Goal: Task Accomplishment & Management: Manage account settings

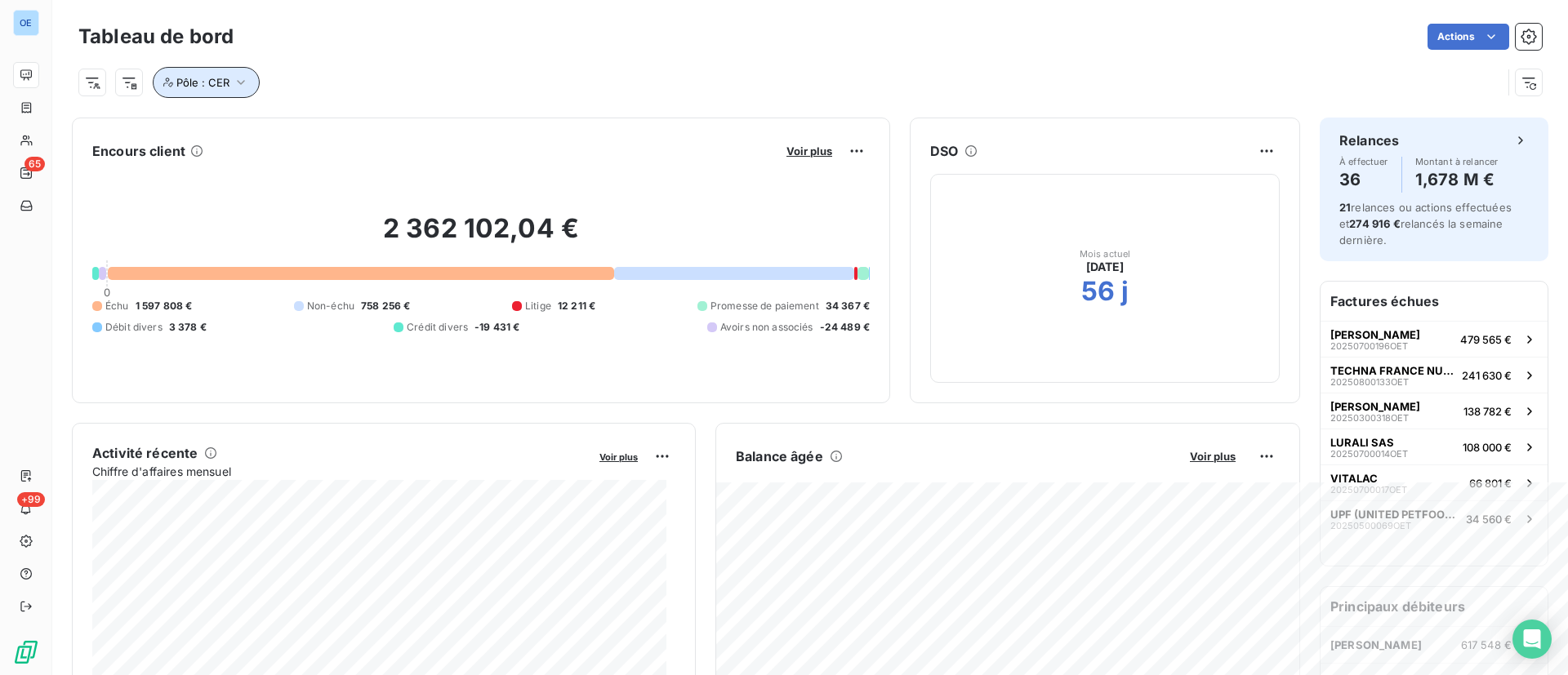
click at [233, 75] on icon "button" at bounding box center [241, 81] width 16 height 16
click at [382, 125] on div "CER" at bounding box center [364, 125] width 41 height 19
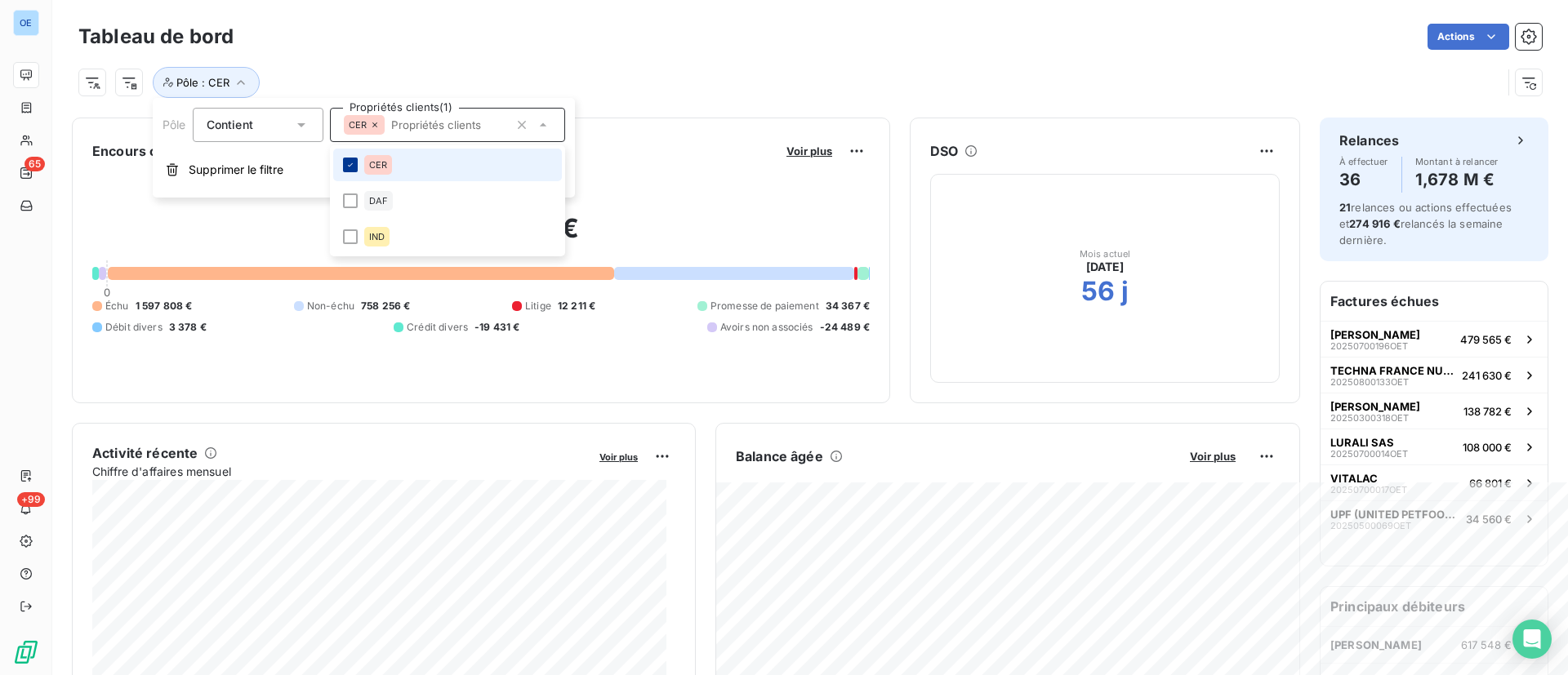
click at [351, 167] on icon at bounding box center [350, 165] width 10 height 10
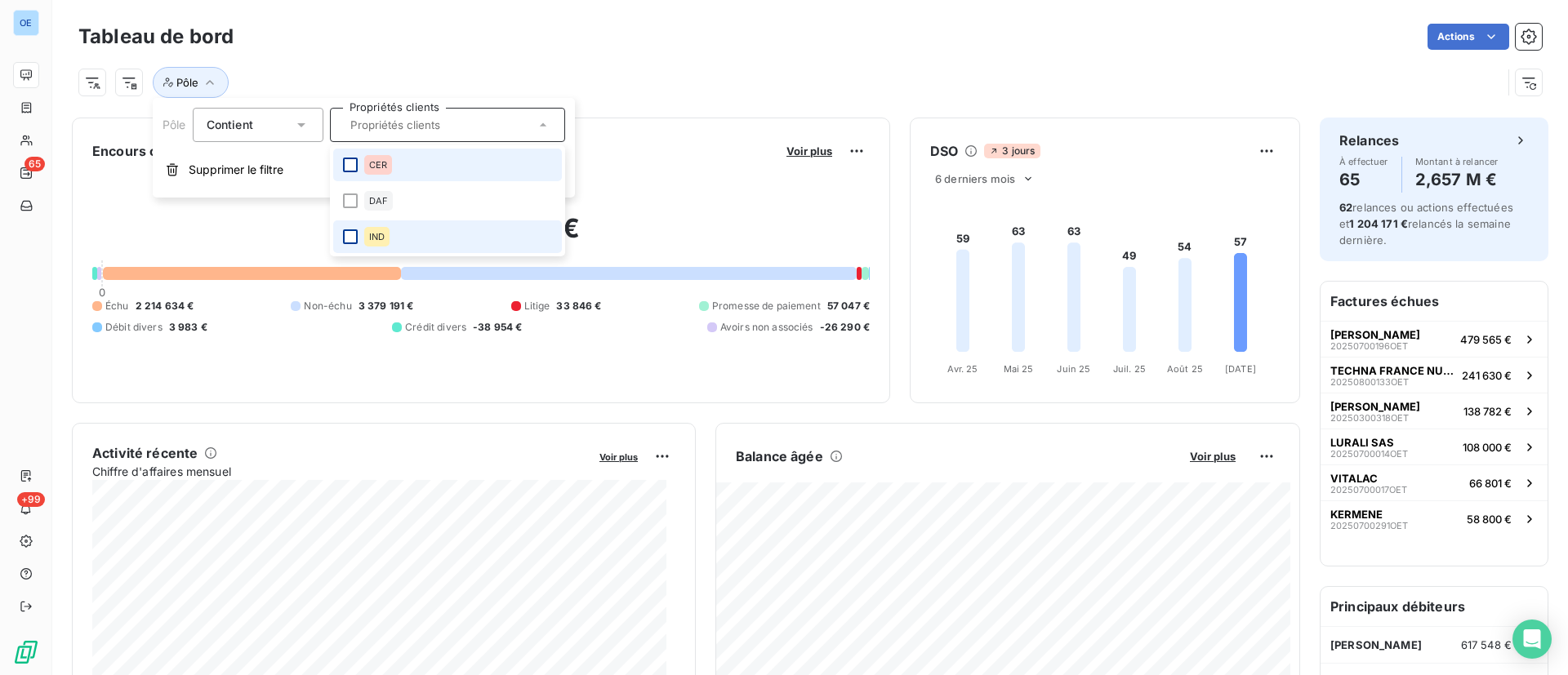
click at [345, 238] on div at bounding box center [350, 236] width 14 height 14
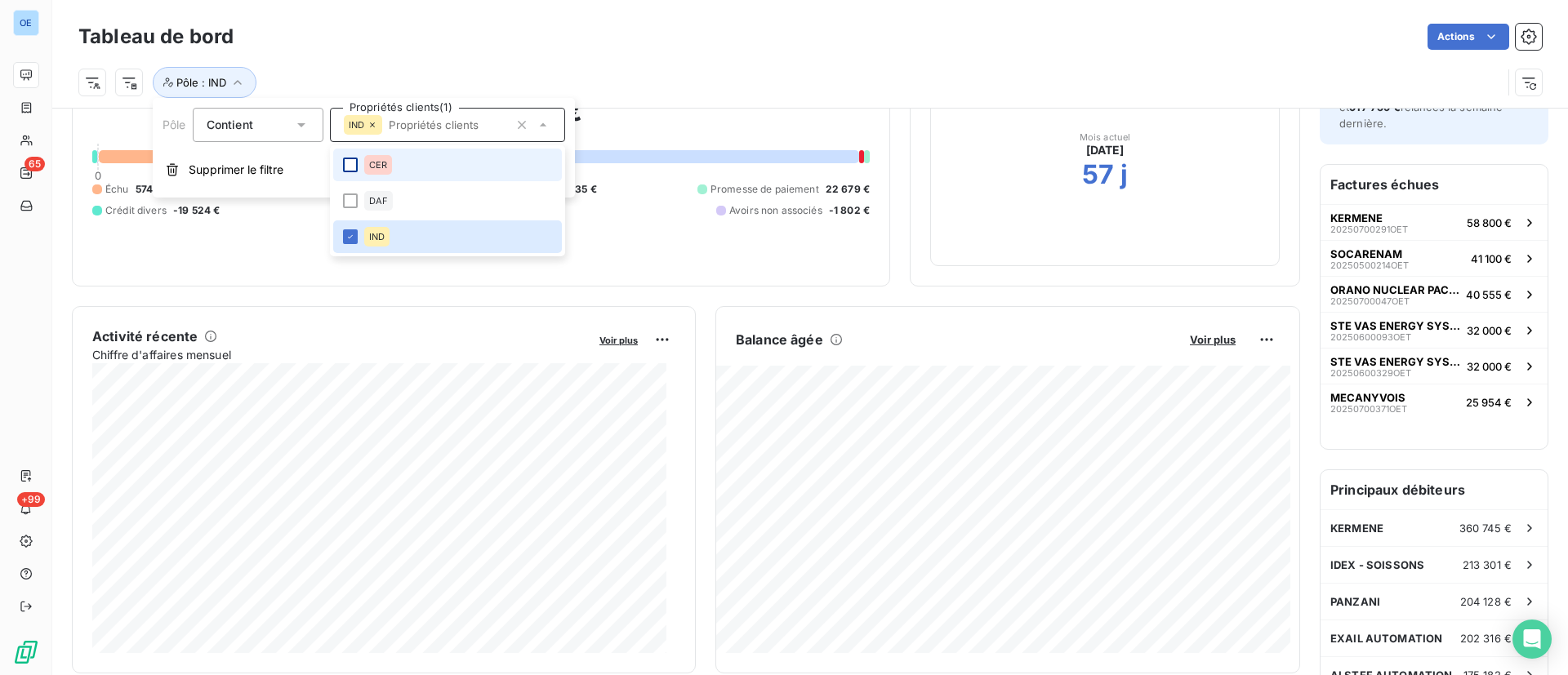
scroll to position [118, 0]
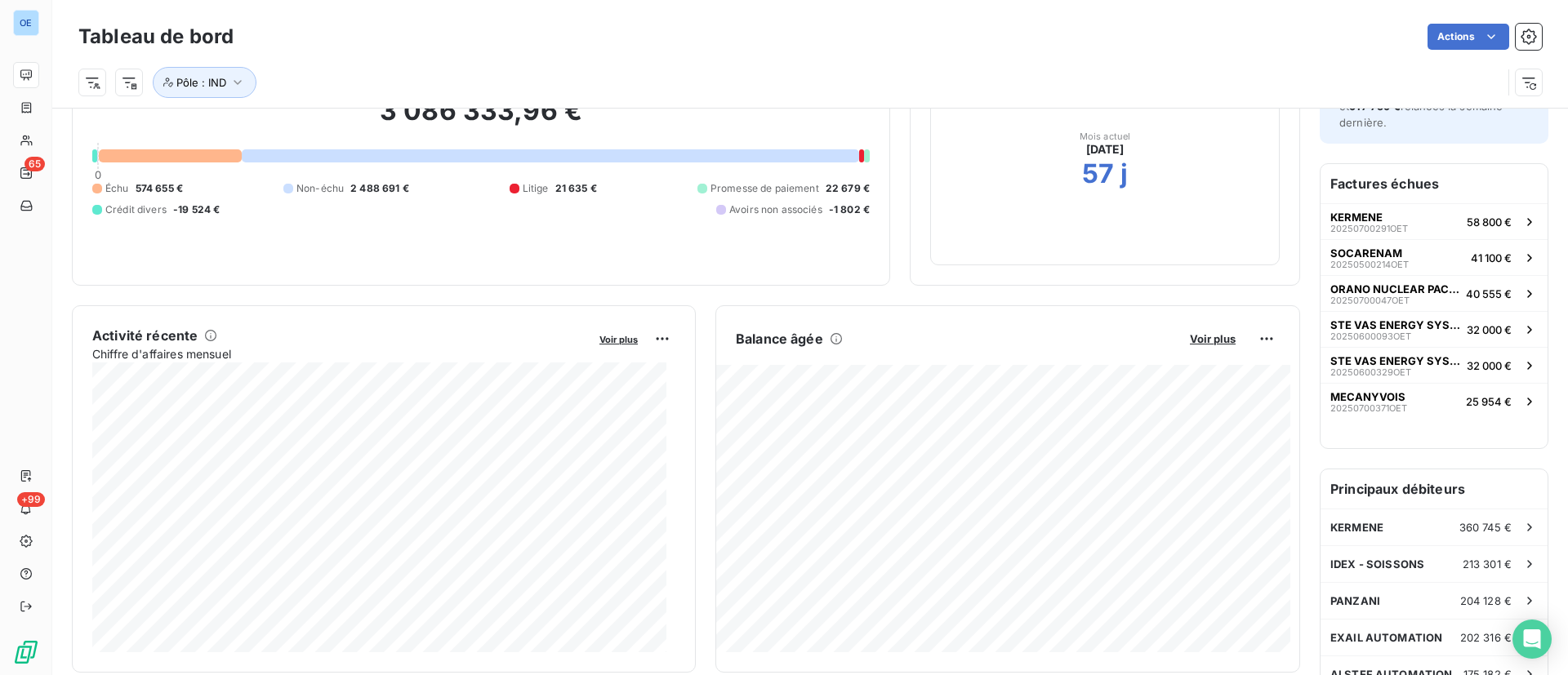
click at [735, 75] on div "Pôle : IND" at bounding box center [790, 82] width 1423 height 31
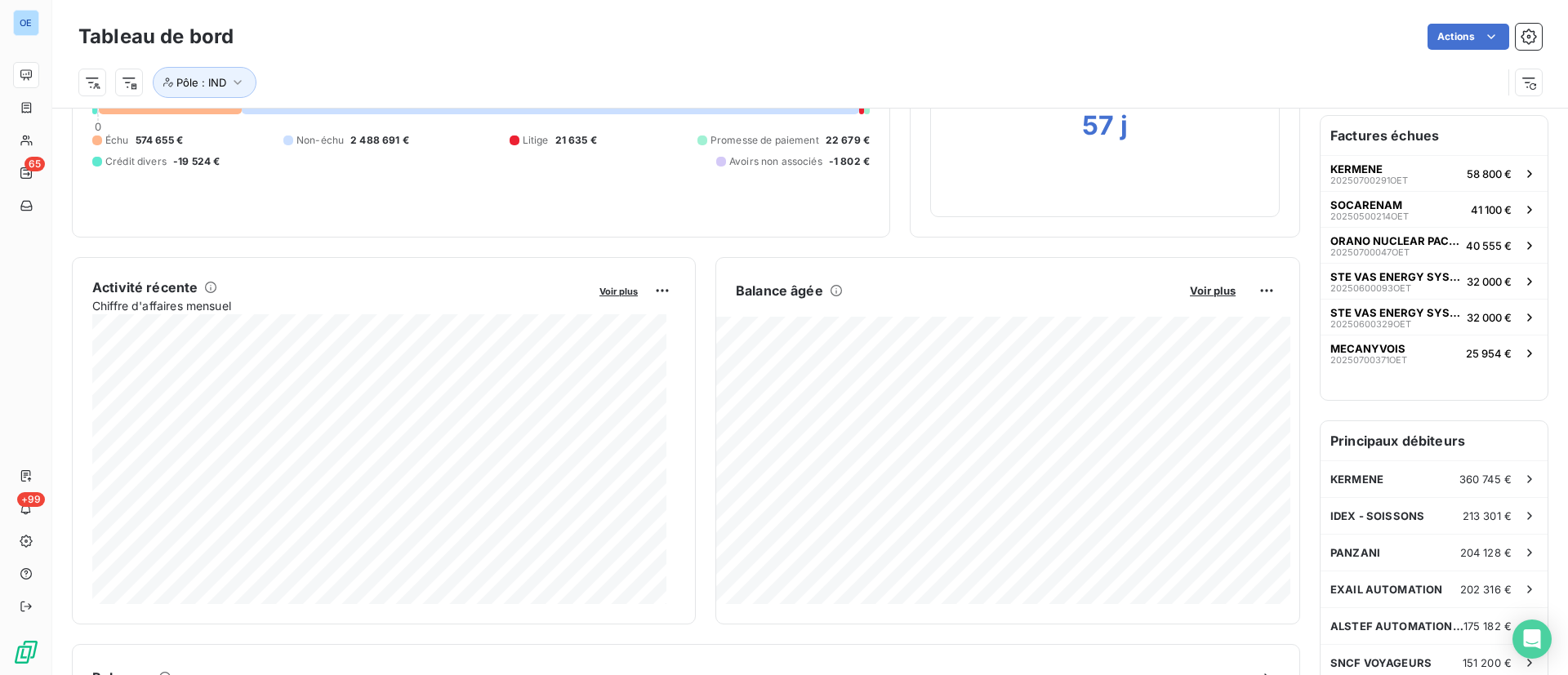
scroll to position [163, 0]
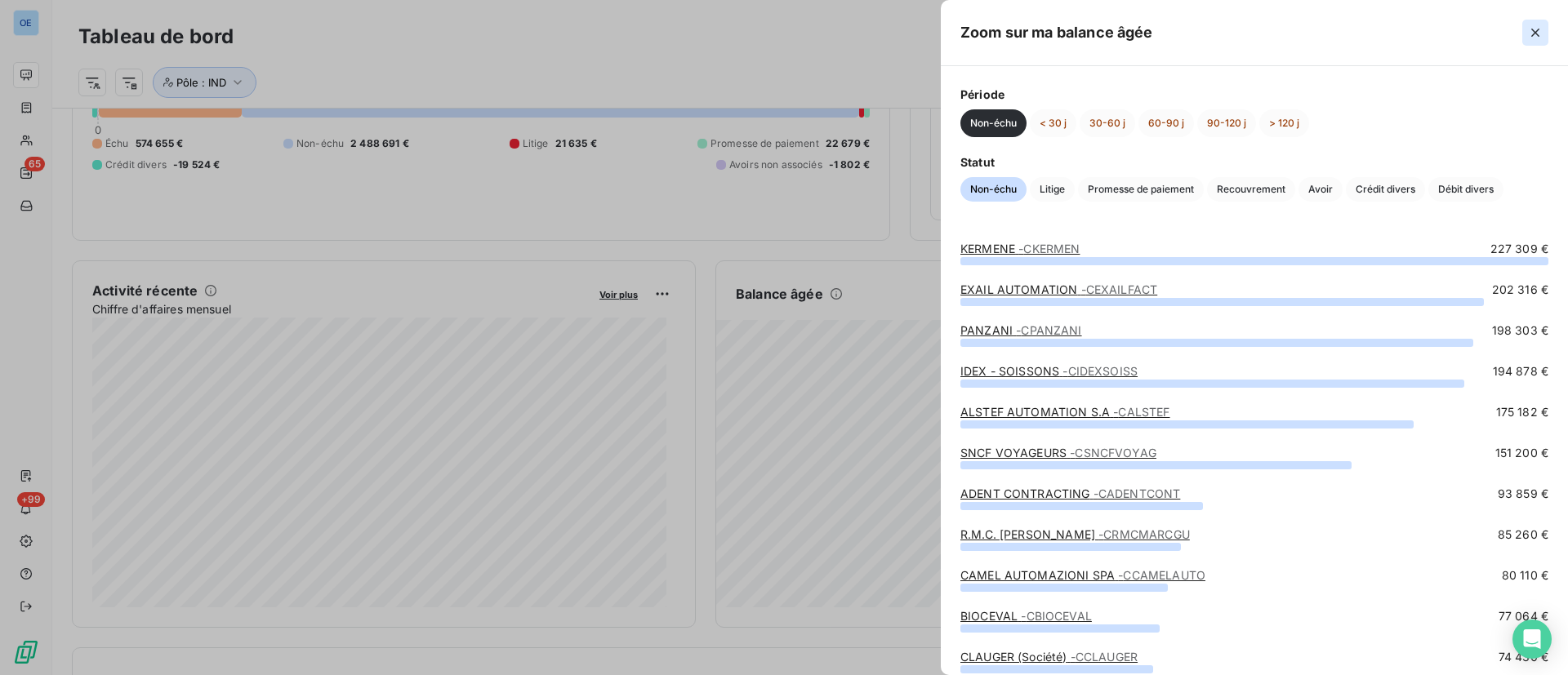
click at [1528, 35] on icon "button" at bounding box center [1534, 33] width 16 height 16
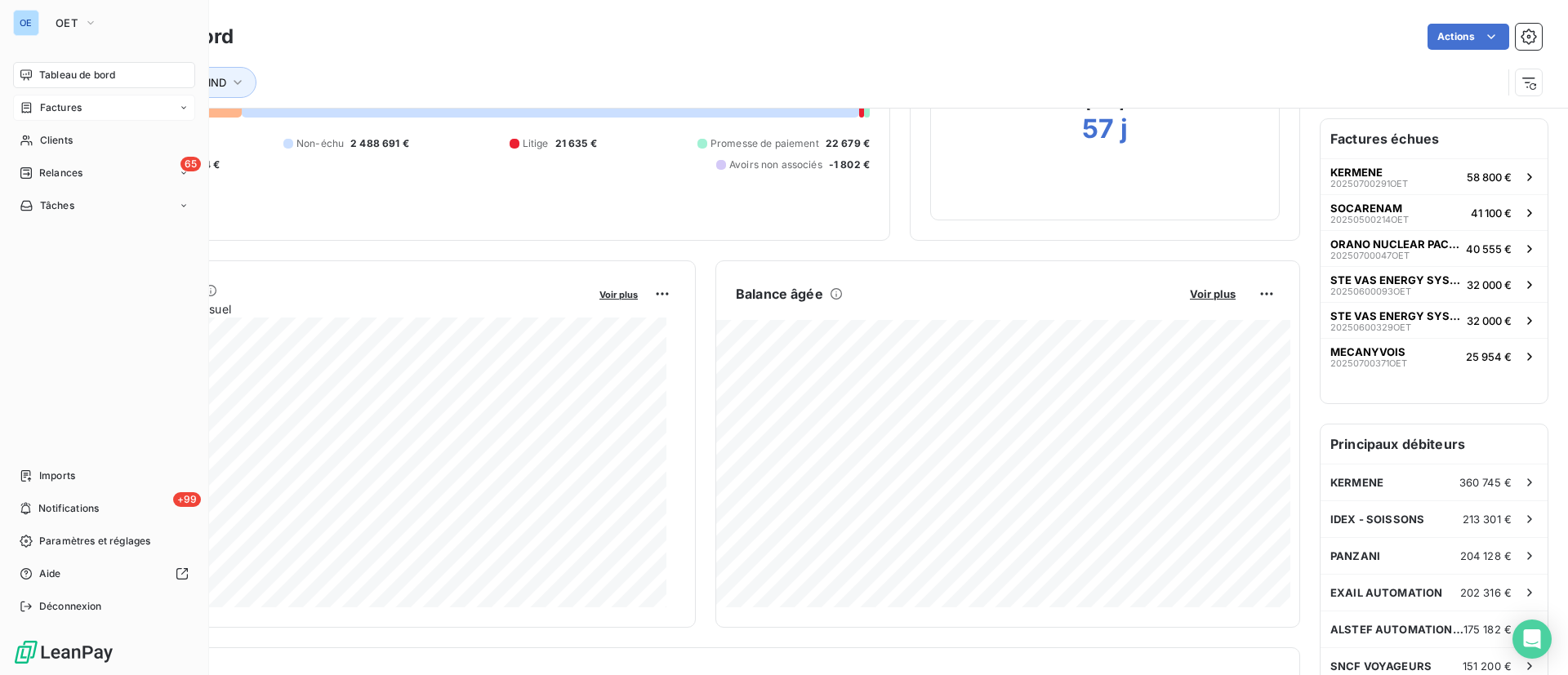
click at [64, 108] on span "Factures" at bounding box center [60, 107] width 41 height 14
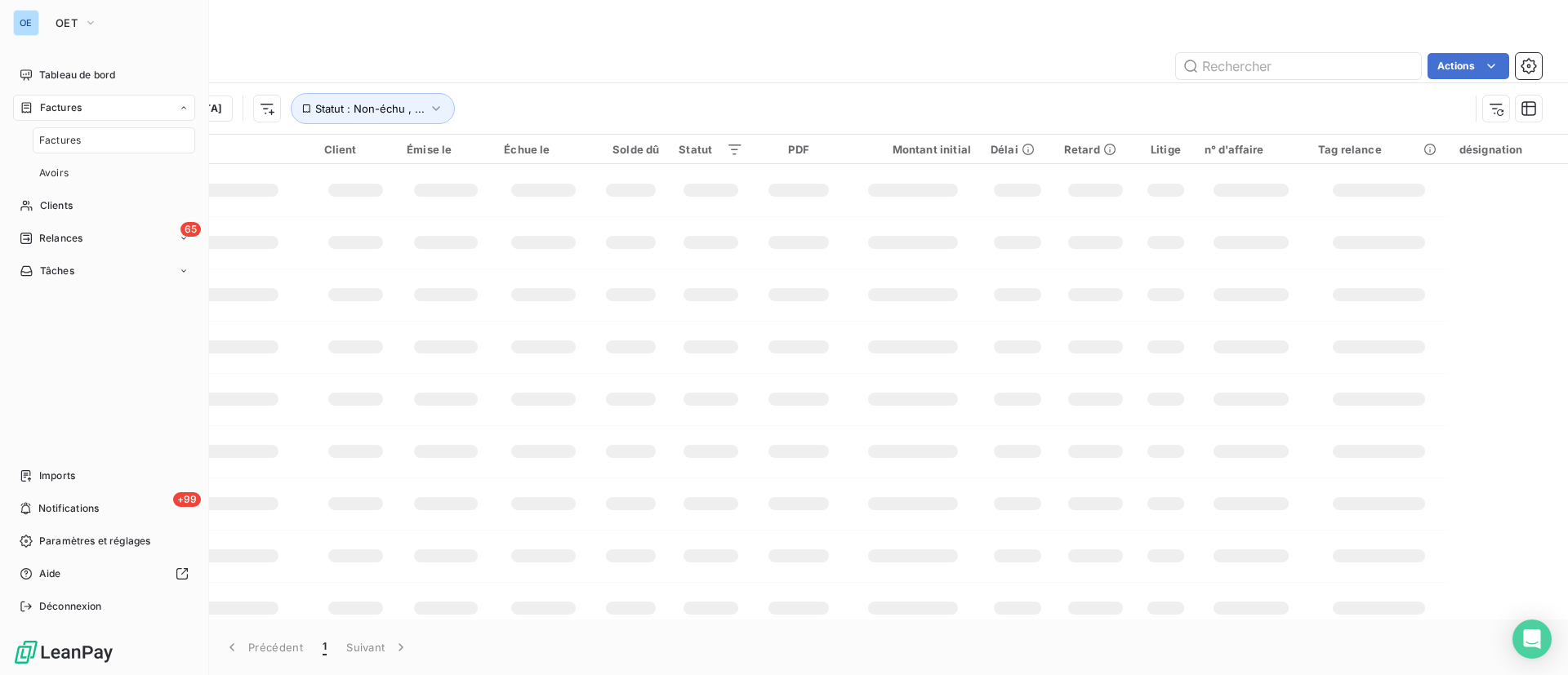
click at [66, 135] on span "Factures" at bounding box center [59, 140] width 41 height 14
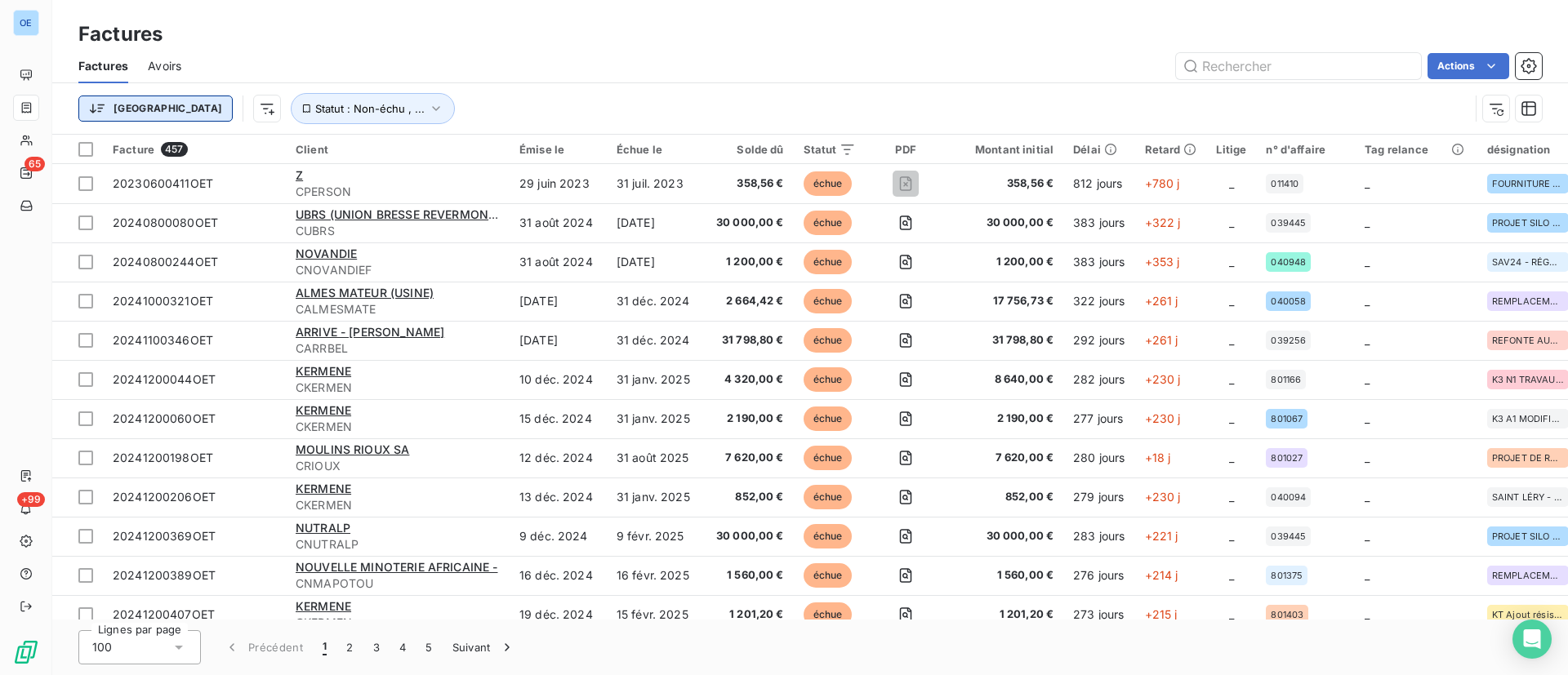
click at [119, 114] on html "OE 65 +99 Factures Factures Avoirs Actions Trier Statut : Non-échu , ... Factur…" at bounding box center [784, 338] width 1568 height 675
click at [608, 82] on html "OE 65 +99 Factures Factures Avoirs Actions Trier Statut : Non-échu , ... Factur…" at bounding box center [784, 338] width 1568 height 675
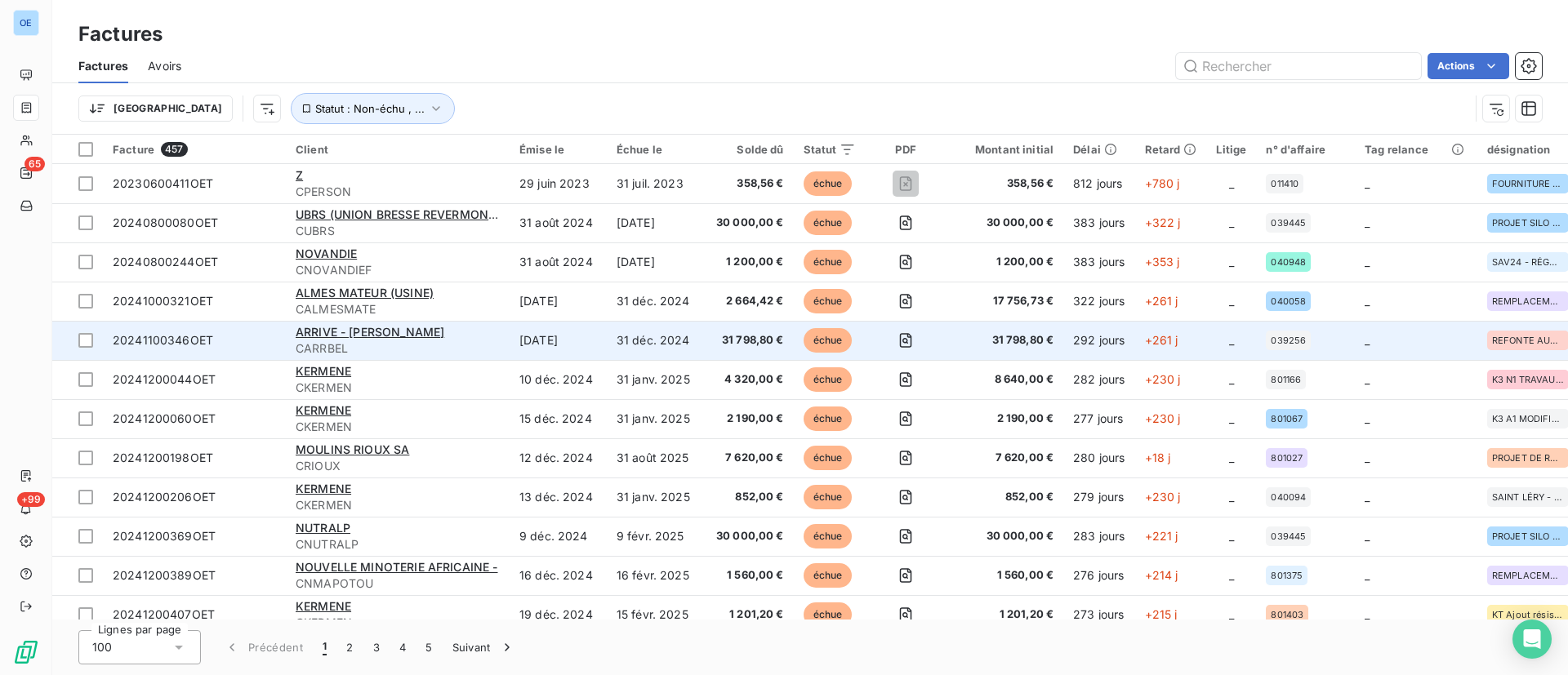
click at [181, 340] on span "20241100346OET" at bounding box center [163, 339] width 101 height 13
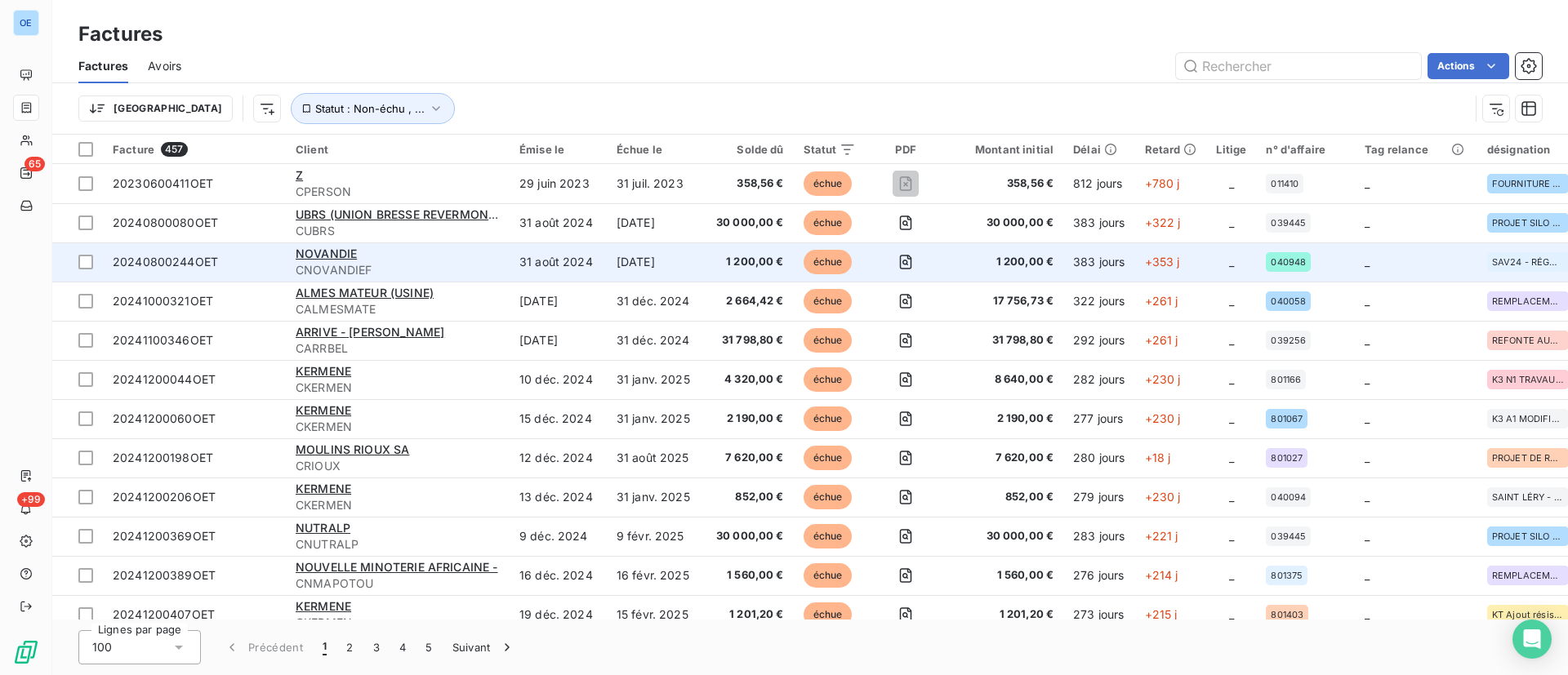
click at [183, 268] on div "20240800244OET" at bounding box center [166, 262] width 105 height 16
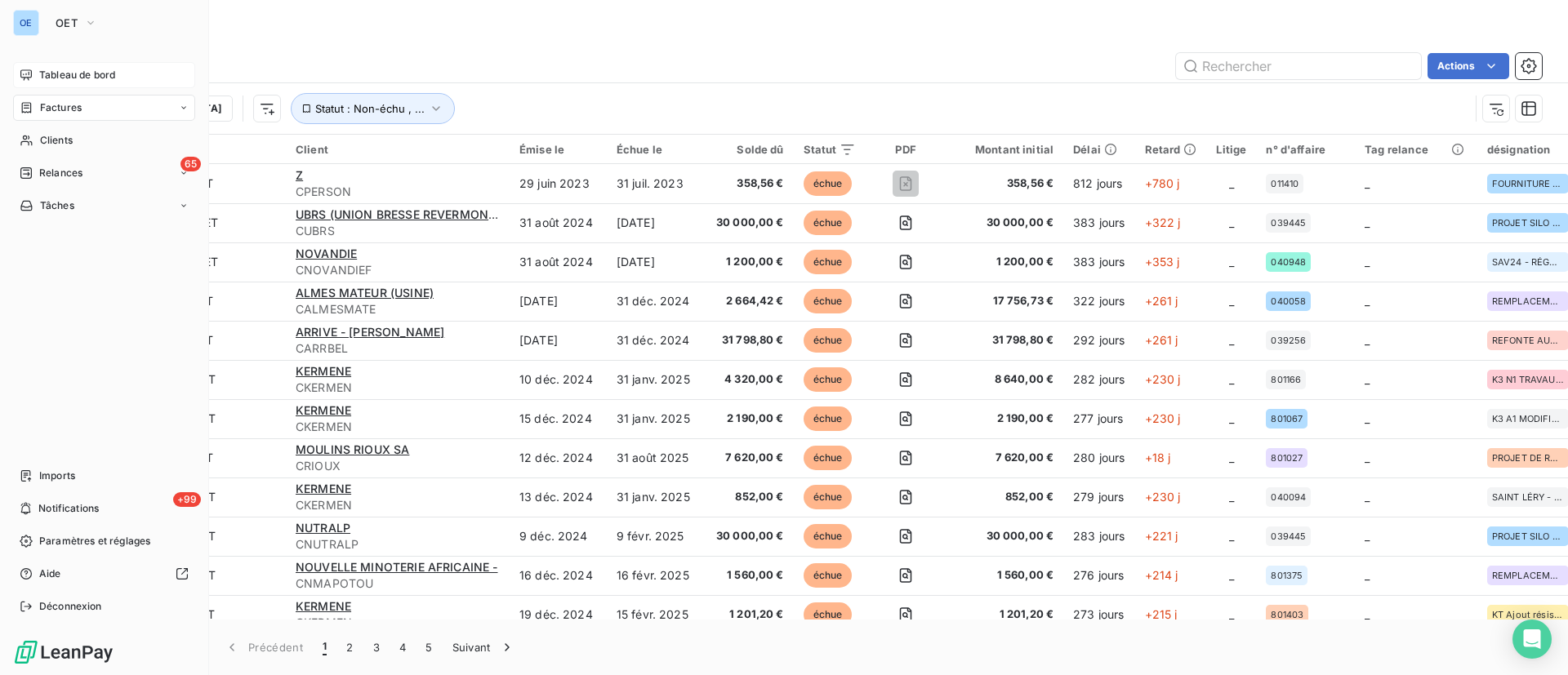
click at [59, 71] on span "Tableau de bord" at bounding box center [77, 75] width 76 height 14
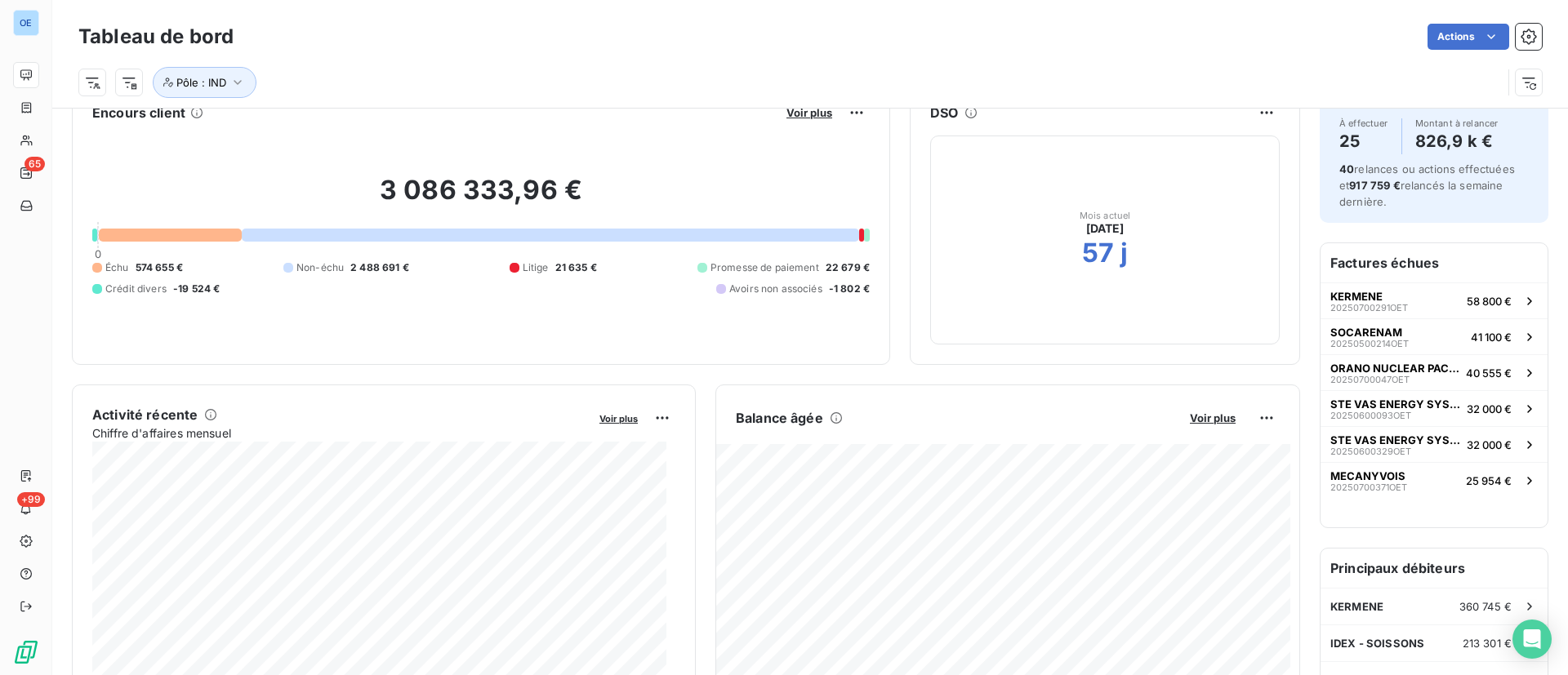
scroll to position [40, 0]
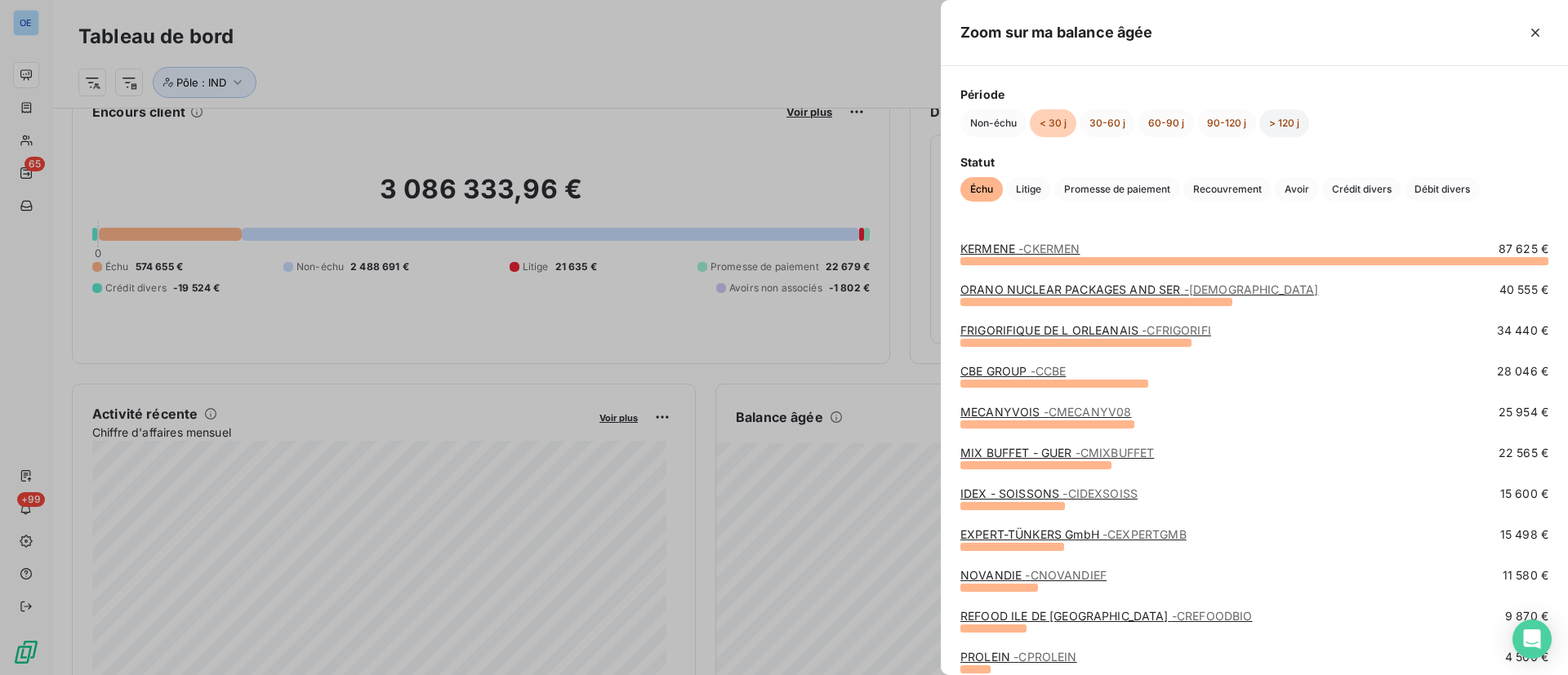
click at [1286, 124] on button "> 120 j" at bounding box center [1284, 123] width 50 height 28
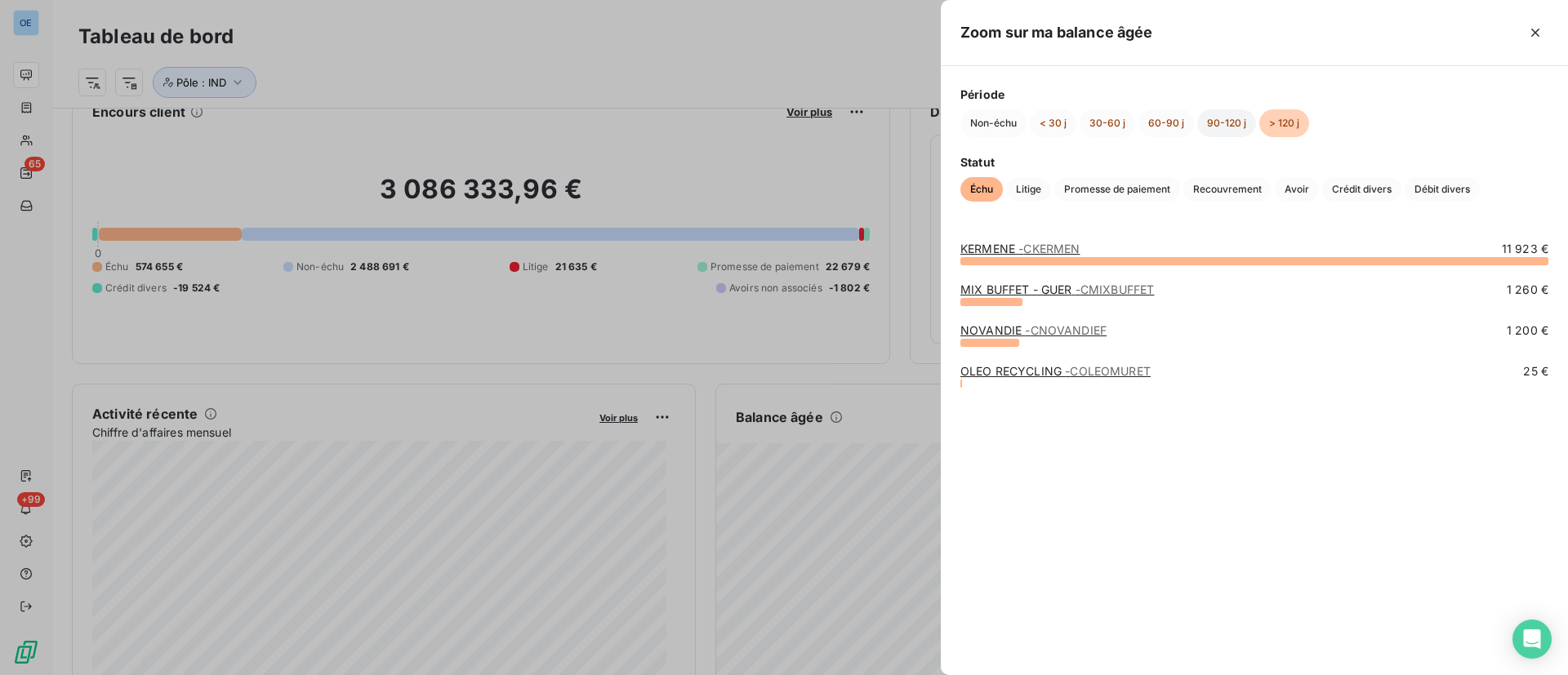
click at [1251, 124] on button "90-120 j" at bounding box center [1226, 123] width 59 height 28
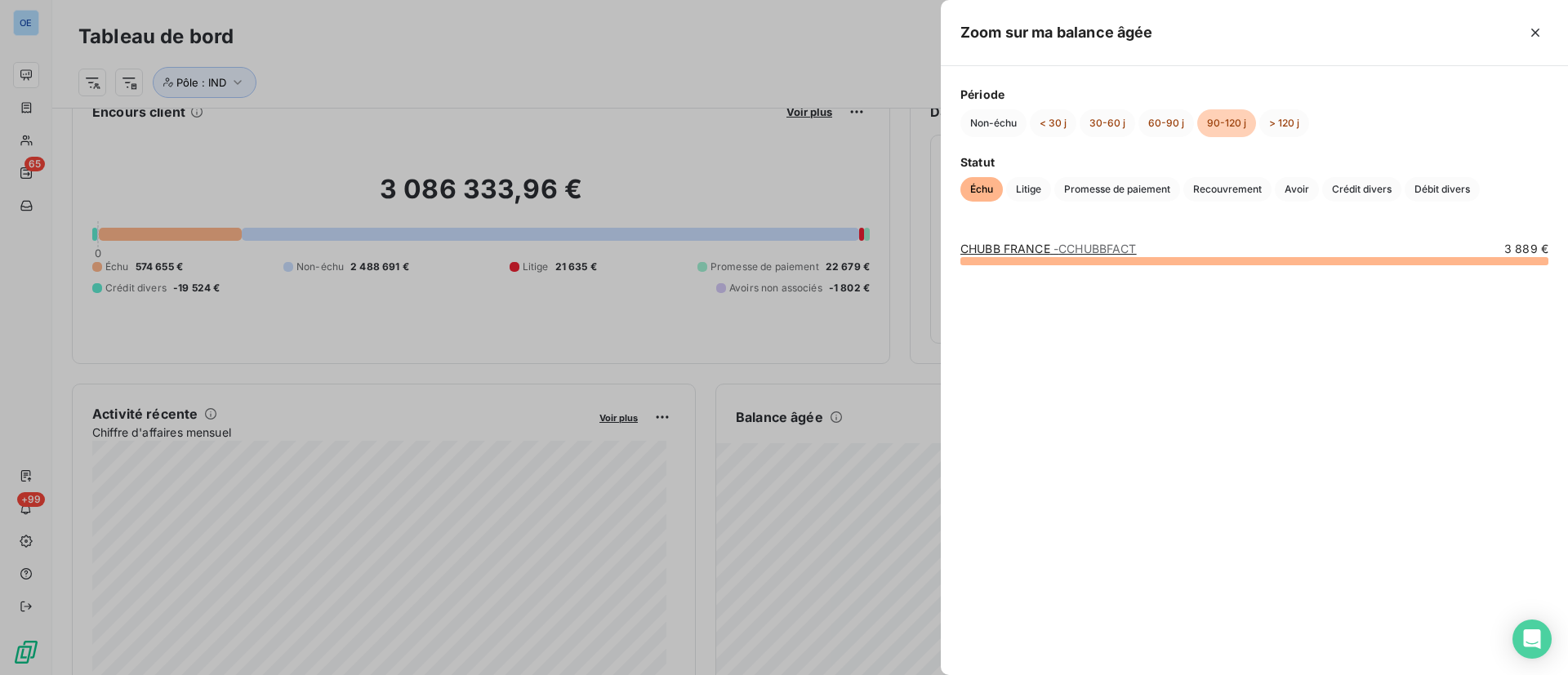
click at [242, 83] on div at bounding box center [784, 338] width 1568 height 675
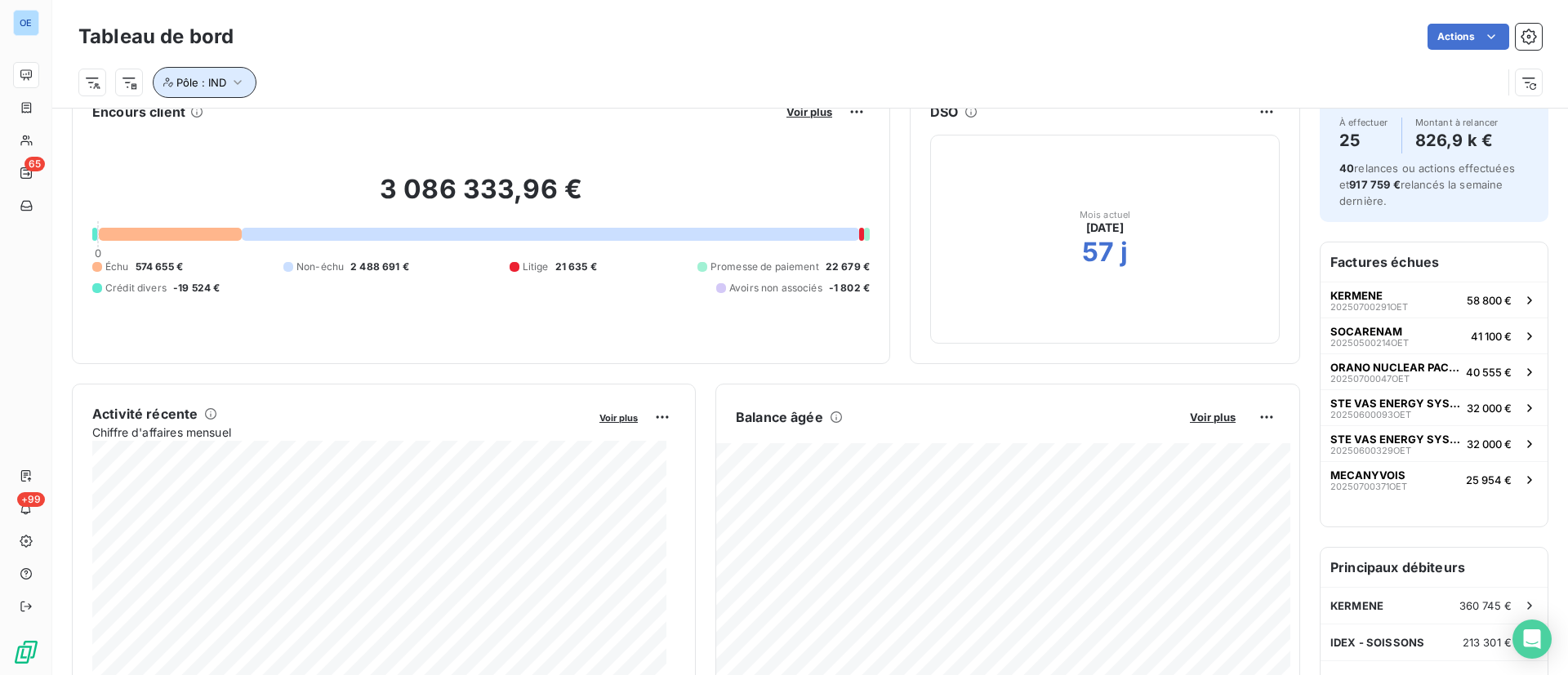
click at [242, 83] on icon "button" at bounding box center [237, 81] width 16 height 16
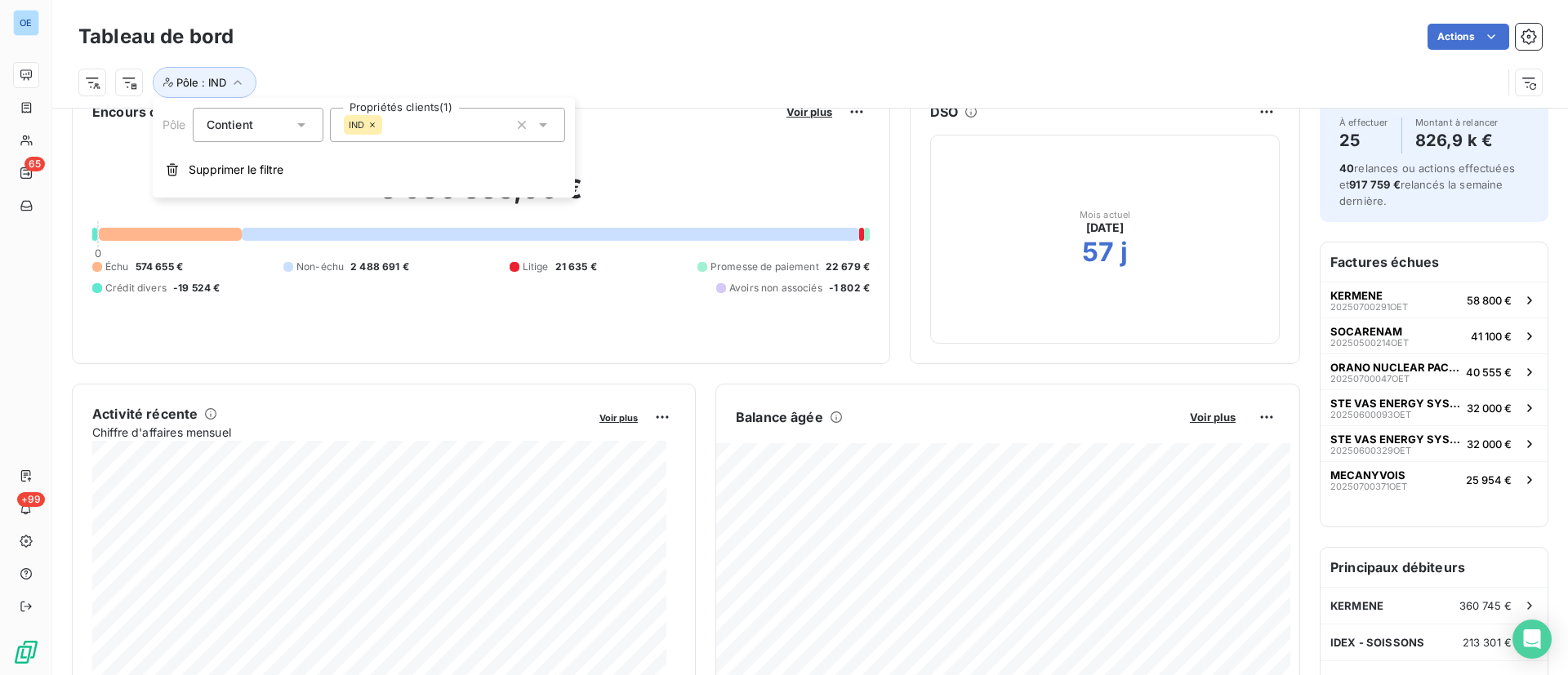
click at [413, 118] on div "IND" at bounding box center [447, 125] width 235 height 35
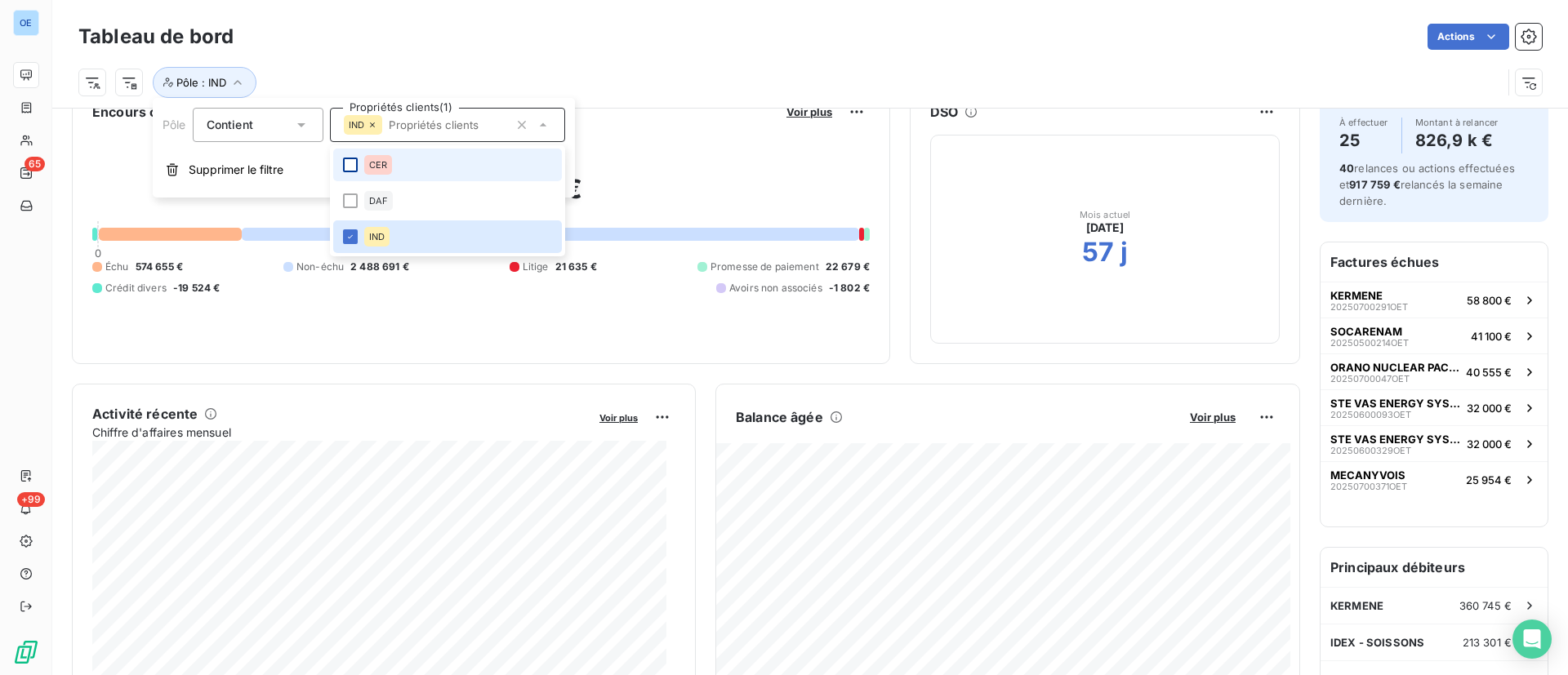
click at [356, 165] on div at bounding box center [350, 164] width 14 height 14
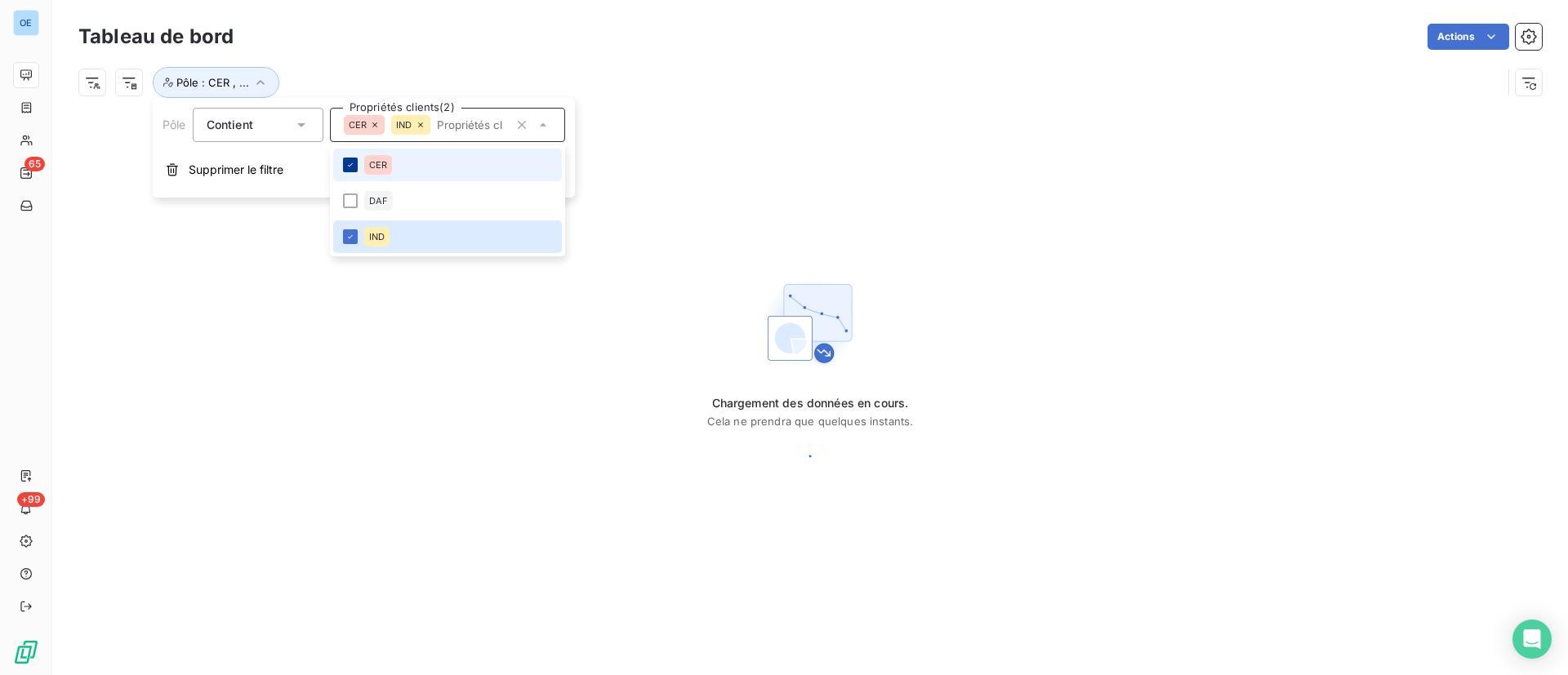
scroll to position [0, 0]
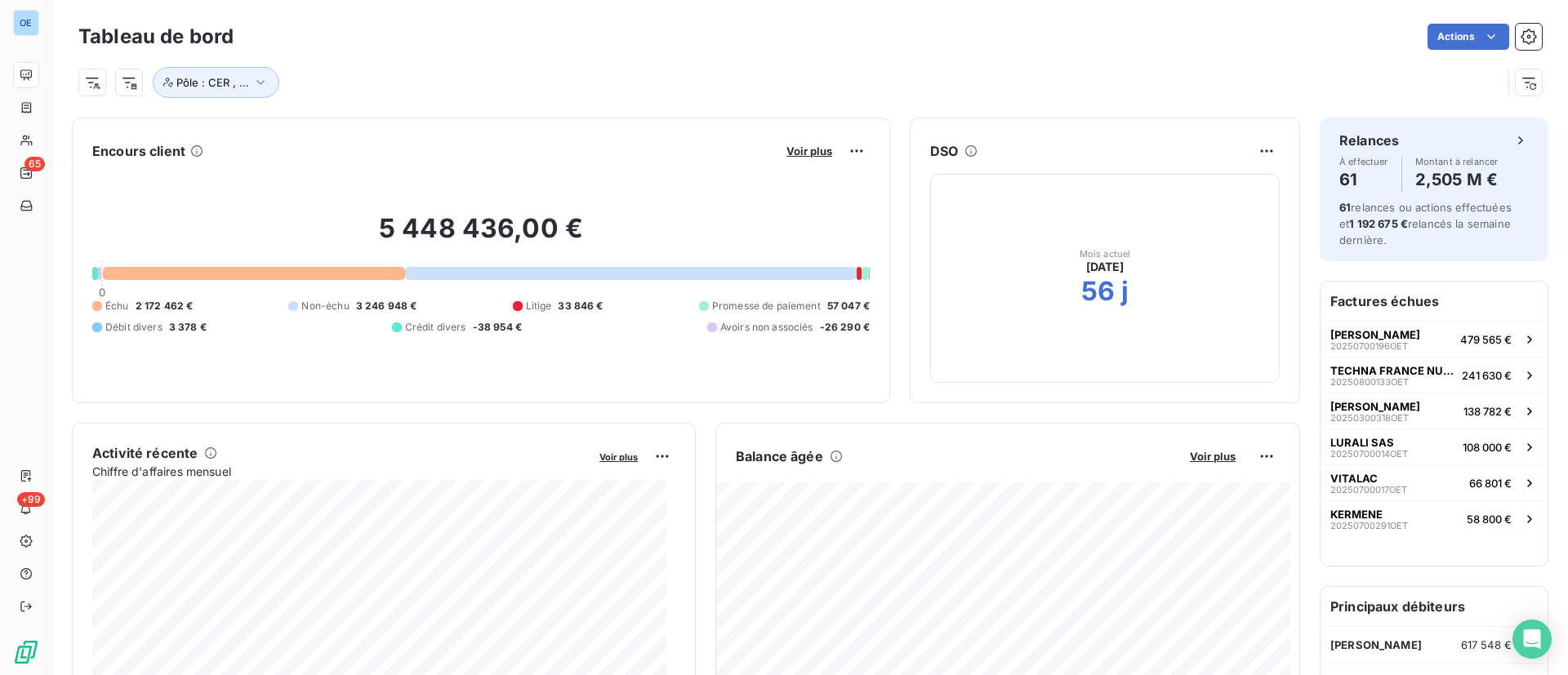
click at [722, 85] on div "Pôle : CER , ..." at bounding box center [790, 82] width 1423 height 31
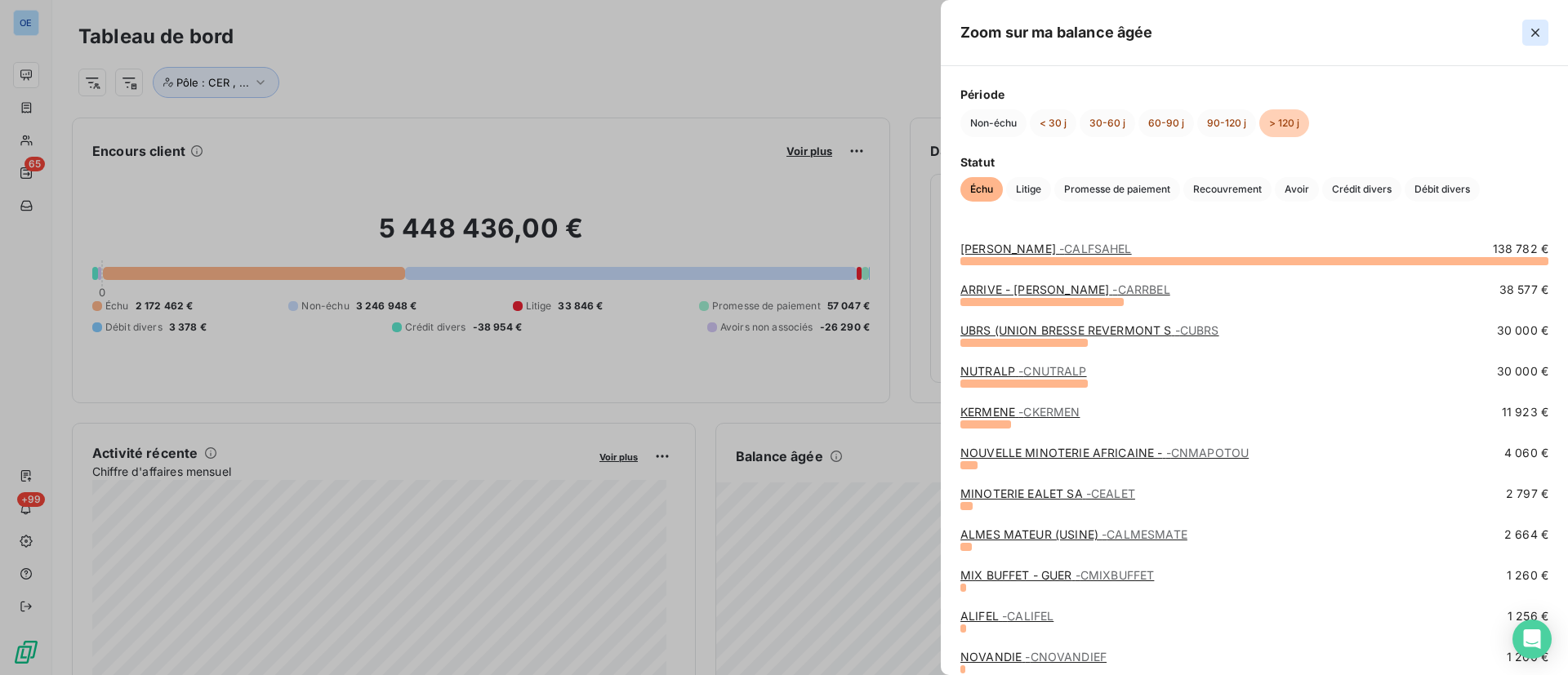
click at [1533, 39] on icon "button" at bounding box center [1534, 33] width 16 height 16
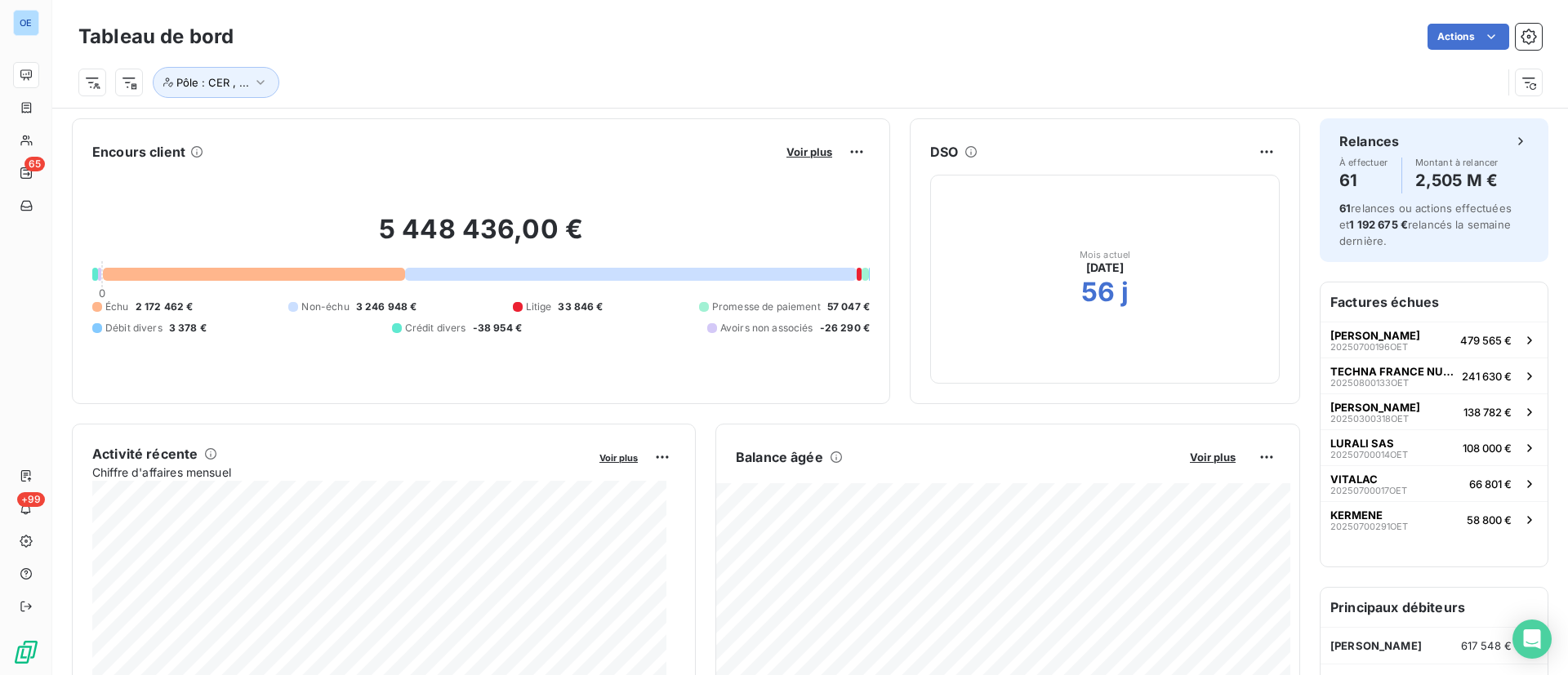
scroll to position [54, 0]
